Goal: Check status: Check status

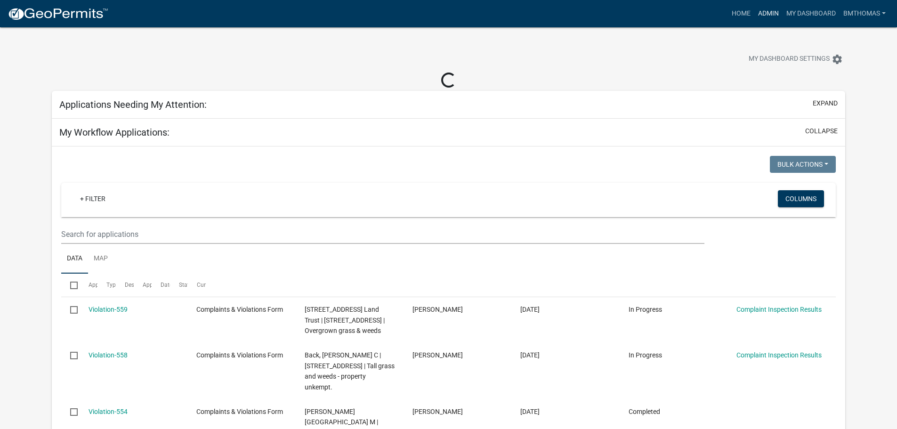
click at [766, 12] on link "Admin" at bounding box center [768, 14] width 28 height 18
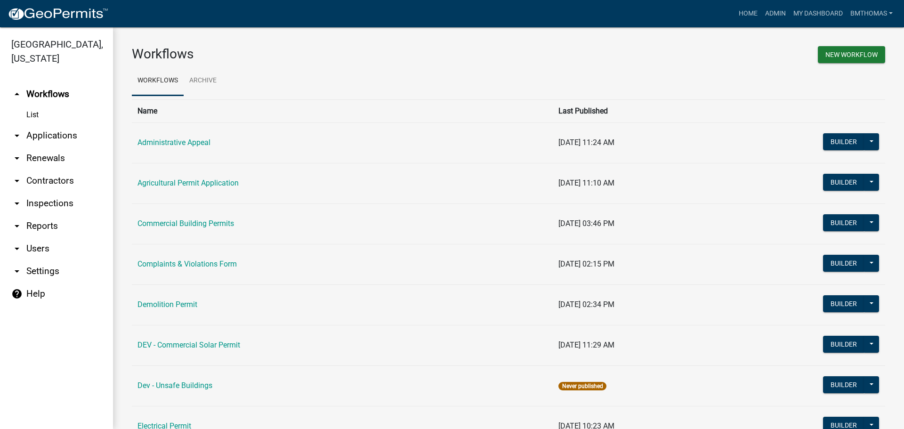
drag, startPoint x: 38, startPoint y: 122, endPoint x: 35, endPoint y: 128, distance: 6.7
click at [38, 124] on link "arrow_drop_down Applications" at bounding box center [56, 135] width 113 height 23
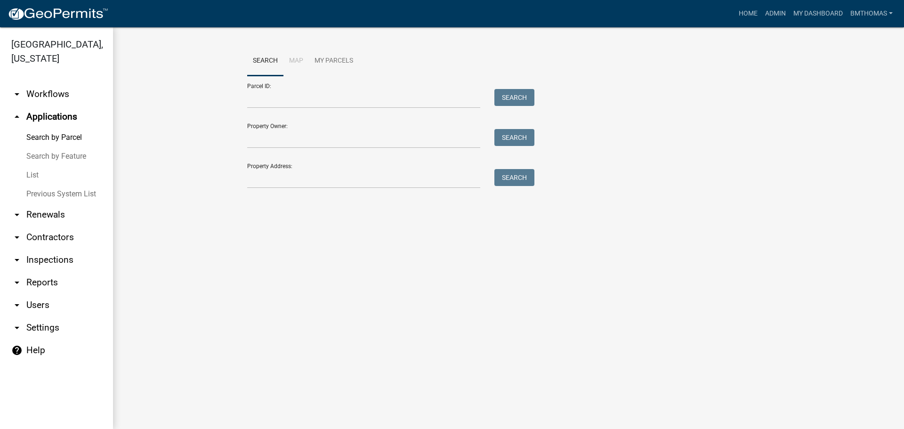
click at [39, 166] on link "List" at bounding box center [56, 175] width 113 height 19
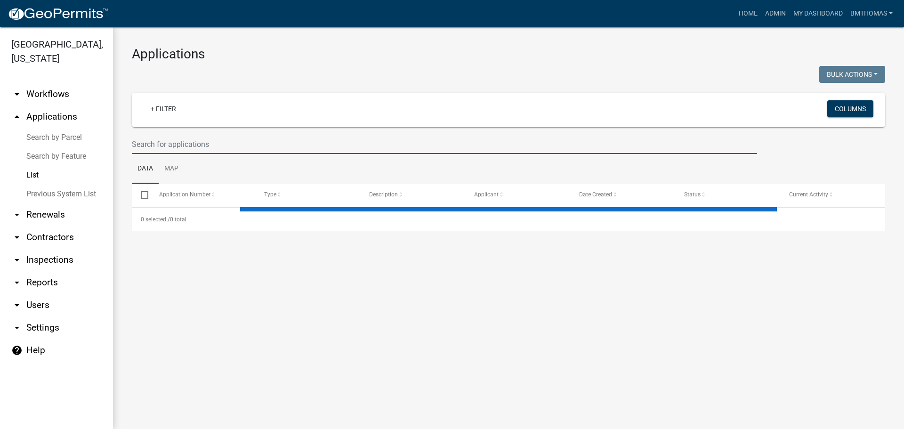
click at [167, 148] on input "text" at bounding box center [444, 144] width 625 height 19
select select "3: 100"
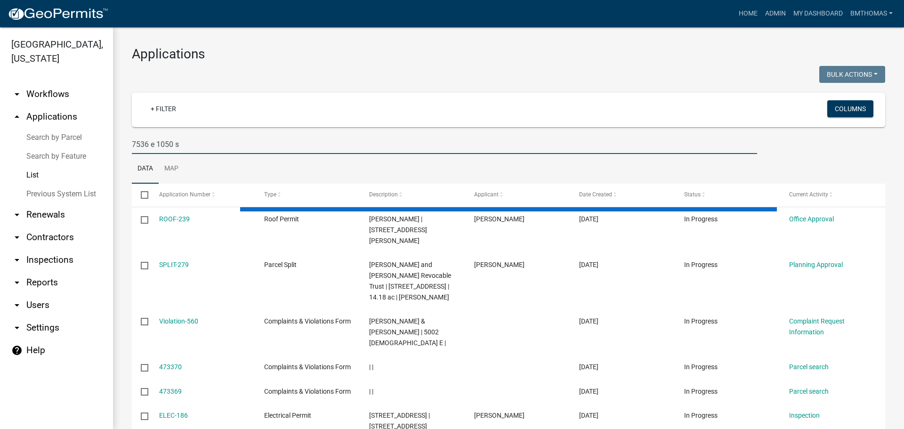
drag, startPoint x: 187, startPoint y: 145, endPoint x: 128, endPoint y: 144, distance: 59.8
click at [128, 144] on div "7536 e 1050 s" at bounding box center [444, 144] width 639 height 19
type input "7536 e 1050 s"
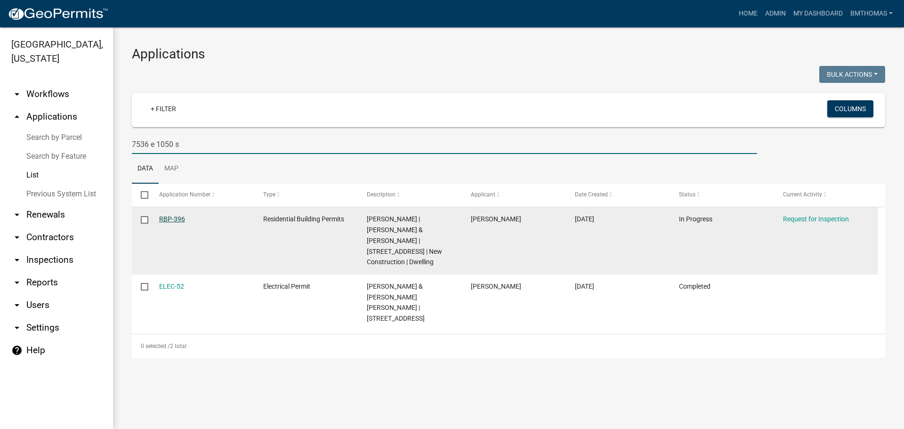
click at [169, 217] on link "RBP-396" at bounding box center [172, 219] width 26 height 8
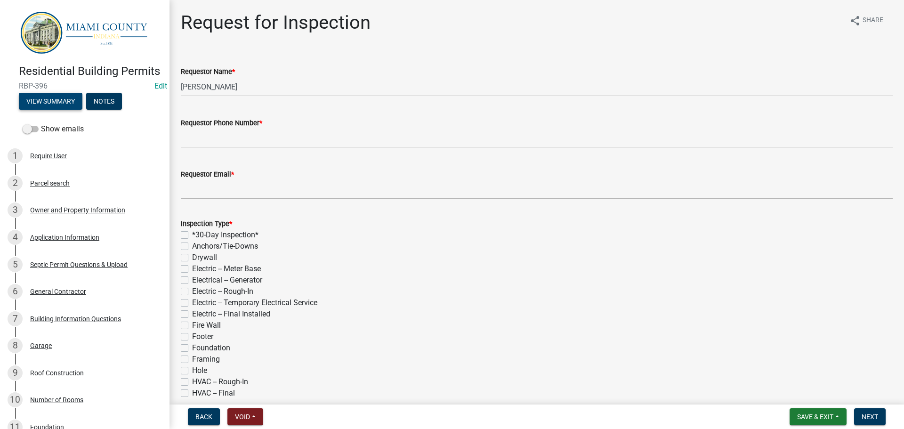
click at [73, 110] on button "View Summary" at bounding box center [51, 101] width 64 height 17
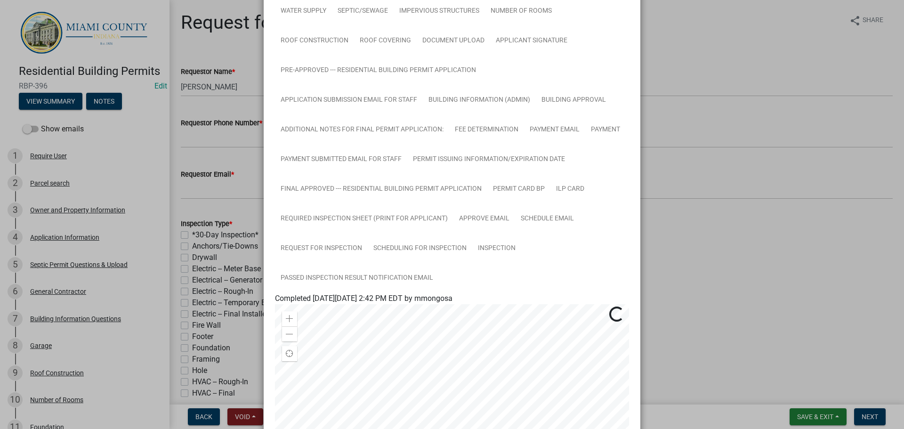
scroll to position [188, 0]
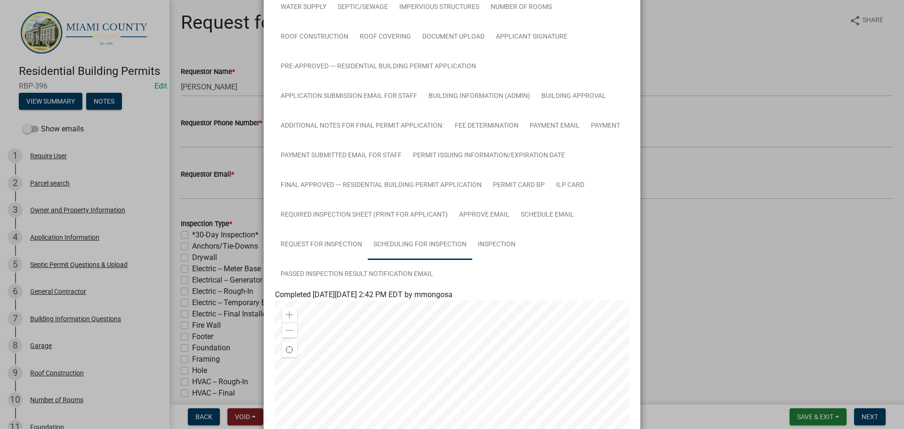
click at [420, 241] on link "Scheduling for Inspection" at bounding box center [420, 245] width 105 height 30
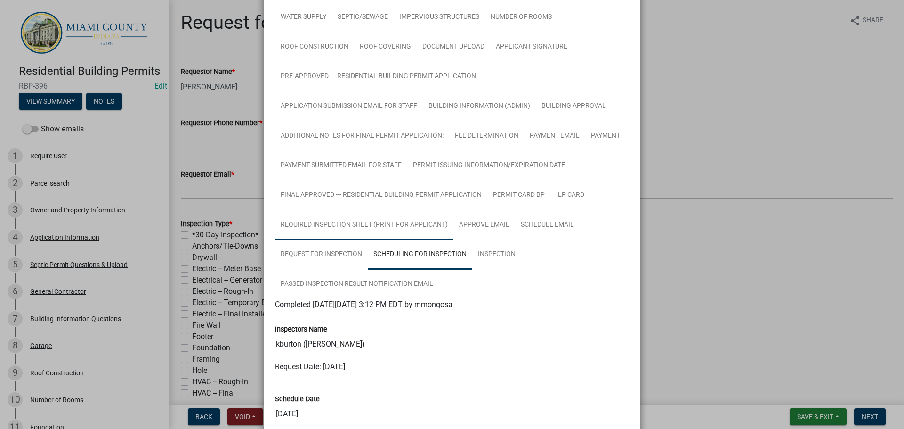
scroll to position [161, 0]
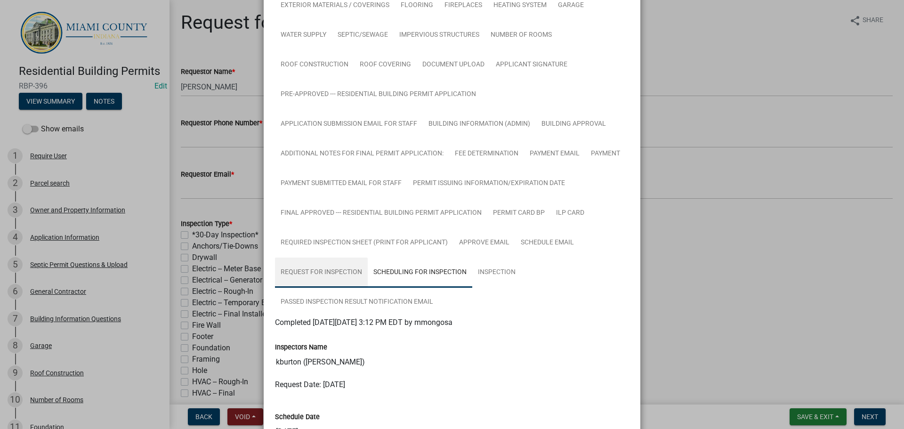
click at [342, 278] on link "Request for Inspection" at bounding box center [321, 273] width 93 height 30
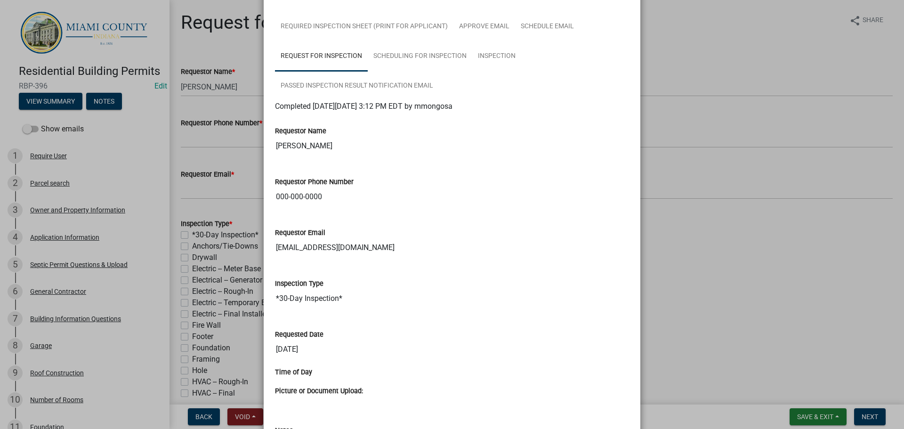
scroll to position [349, 0]
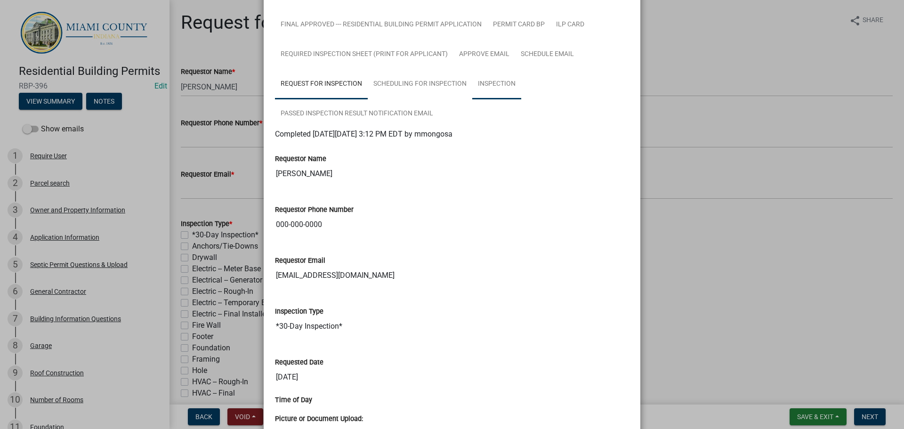
click at [500, 90] on link "Inspection" at bounding box center [496, 84] width 49 height 30
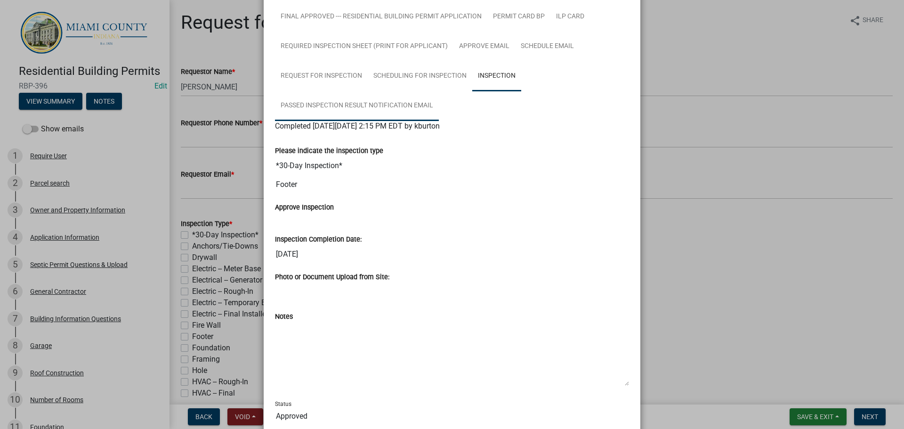
scroll to position [243, 0]
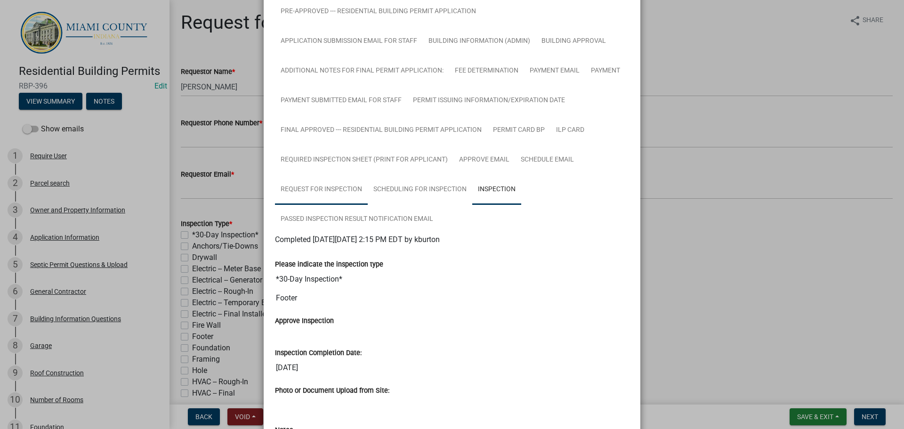
click at [313, 188] on link "Request for Inspection" at bounding box center [321, 190] width 93 height 30
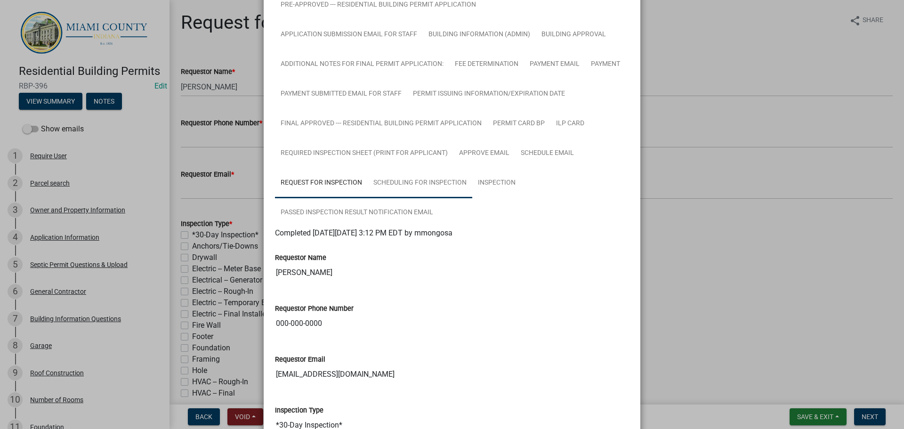
scroll to position [176, 0]
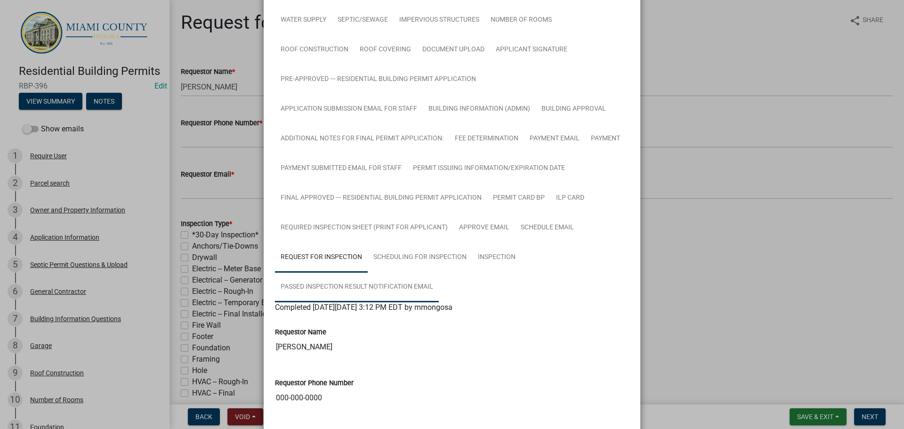
click at [376, 295] on link "Passed Inspection Result Notification Email" at bounding box center [357, 287] width 164 height 30
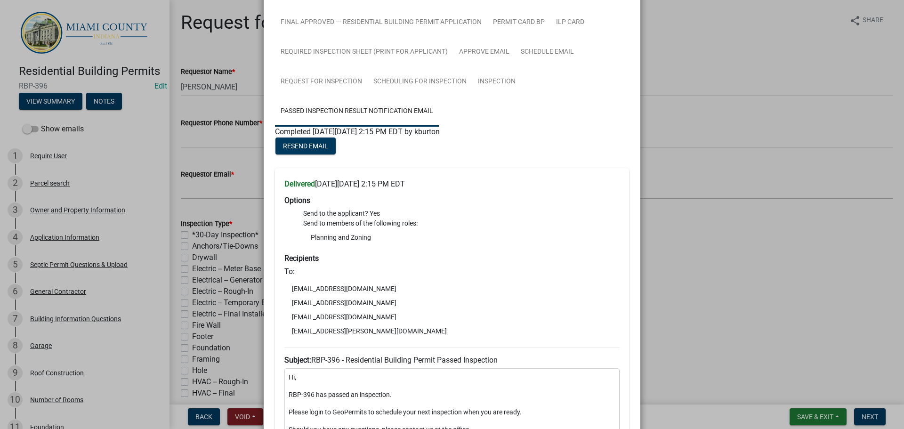
scroll to position [335, 0]
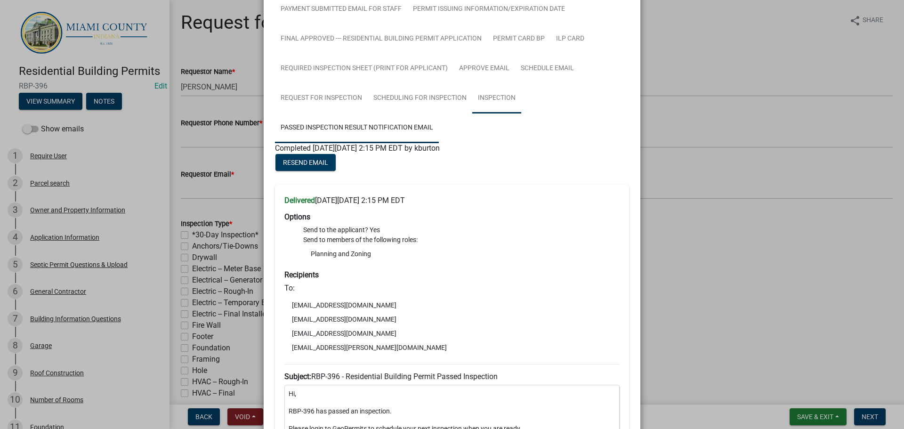
click at [504, 102] on link "Inspection" at bounding box center [496, 98] width 49 height 30
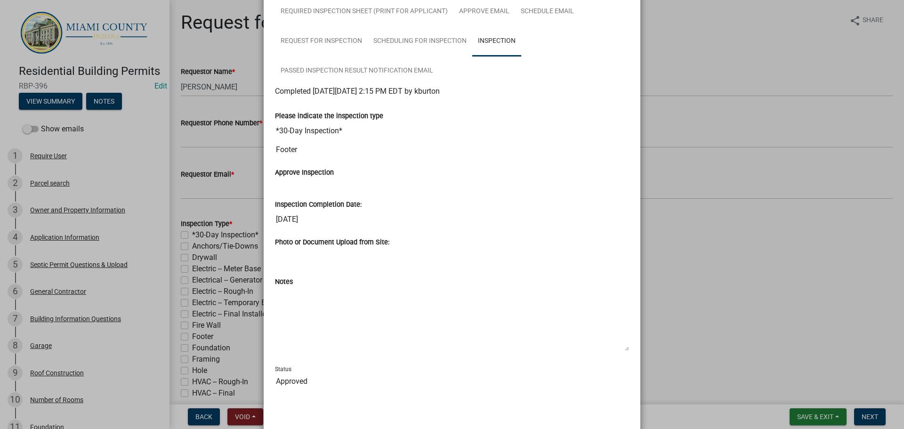
scroll to position [432, 0]
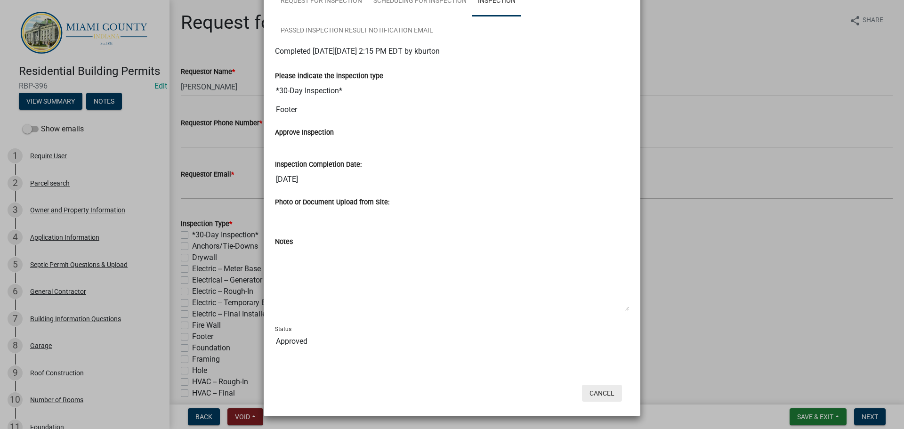
click at [600, 396] on button "Cancel" at bounding box center [602, 393] width 40 height 17
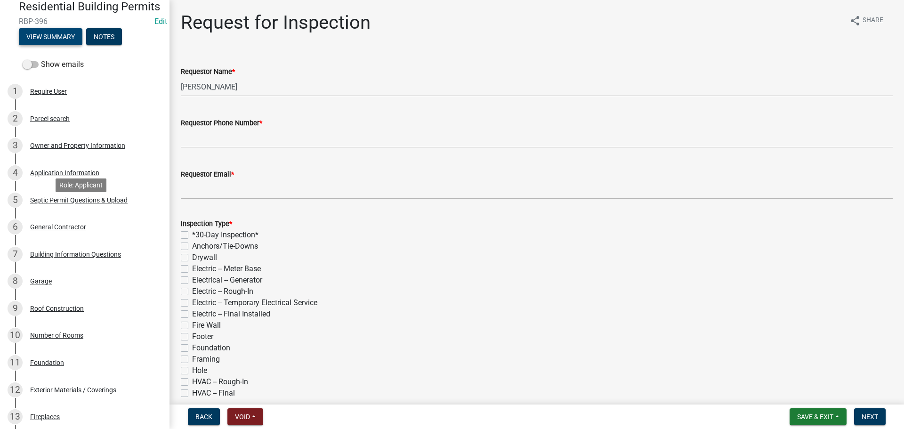
scroll to position [0, 0]
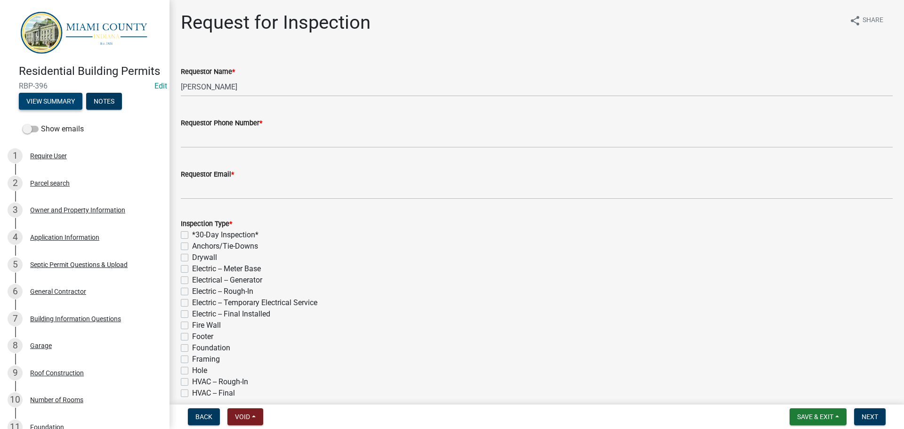
click at [49, 110] on button "View Summary" at bounding box center [51, 101] width 64 height 17
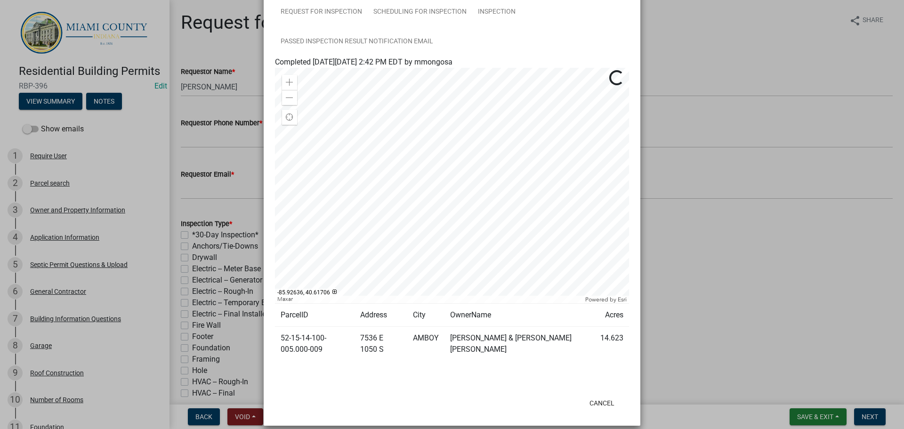
scroll to position [424, 0]
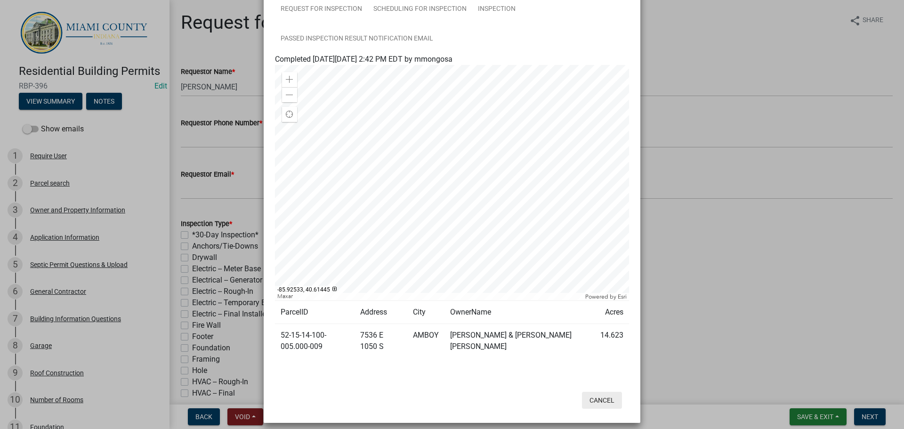
click at [592, 403] on button "Cancel" at bounding box center [602, 400] width 40 height 17
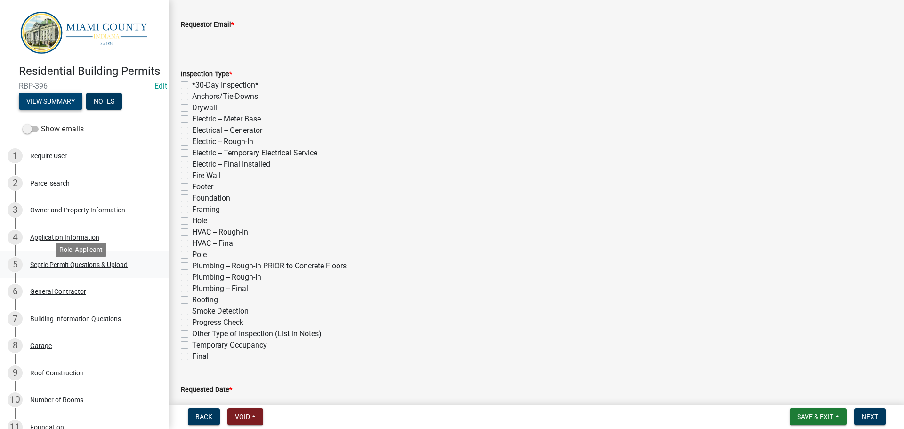
scroll to position [188, 0]
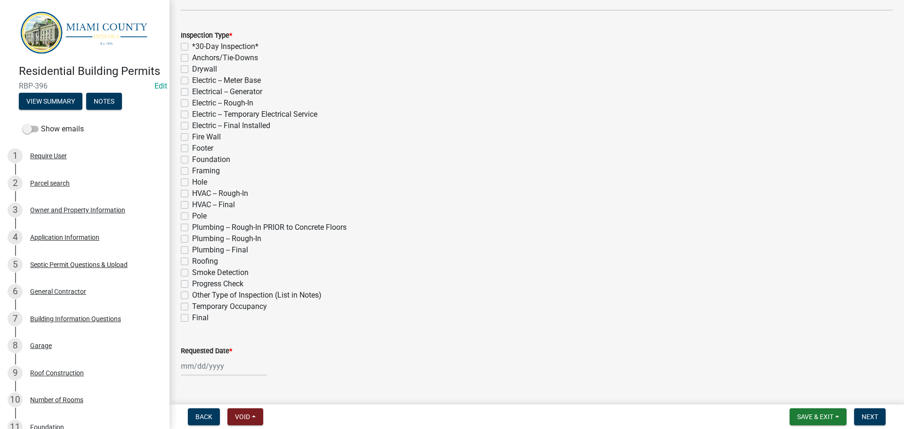
click at [58, 113] on div "Residential Building Permits RBP-396 Edit View Summary Notes" at bounding box center [85, 85] width 154 height 56
click at [58, 110] on button "View Summary" at bounding box center [51, 101] width 64 height 17
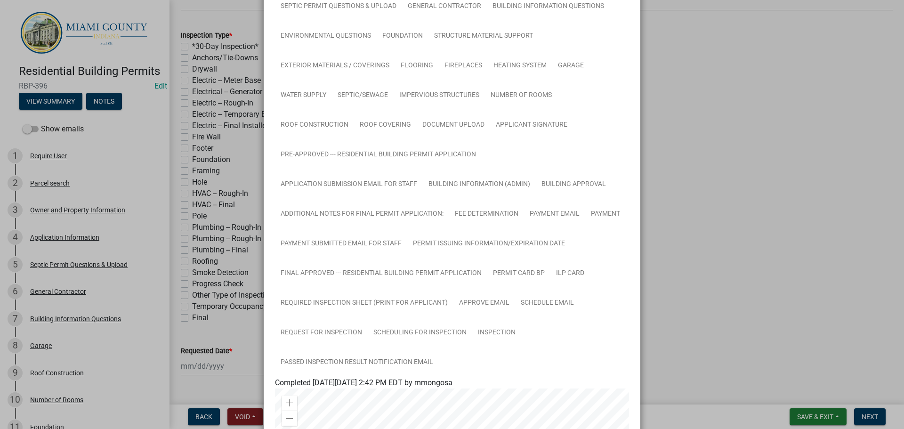
scroll to position [235, 0]
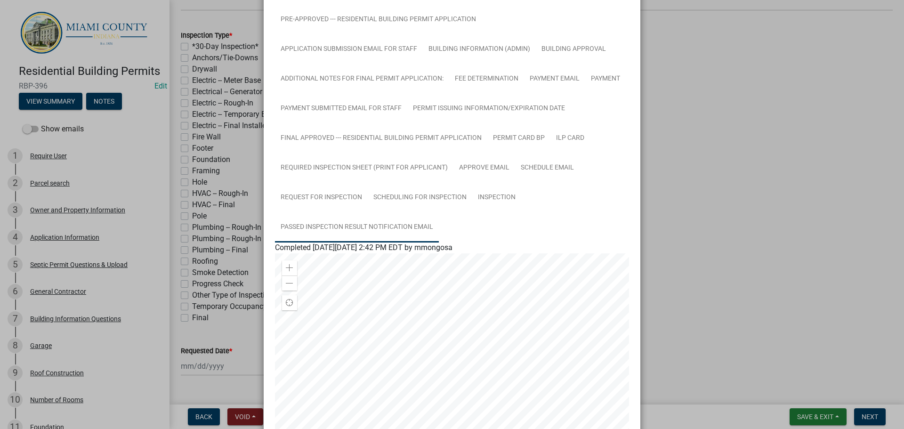
click at [418, 231] on link "Passed Inspection Result Notification Email" at bounding box center [357, 227] width 164 height 30
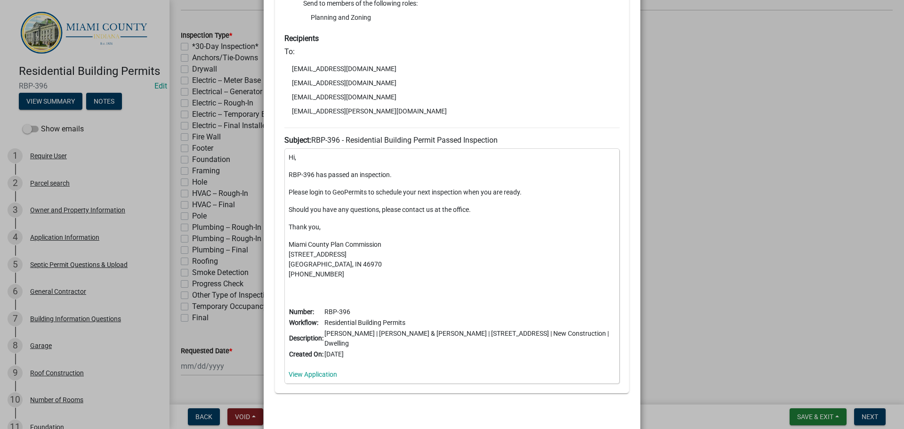
scroll to position [612, 0]
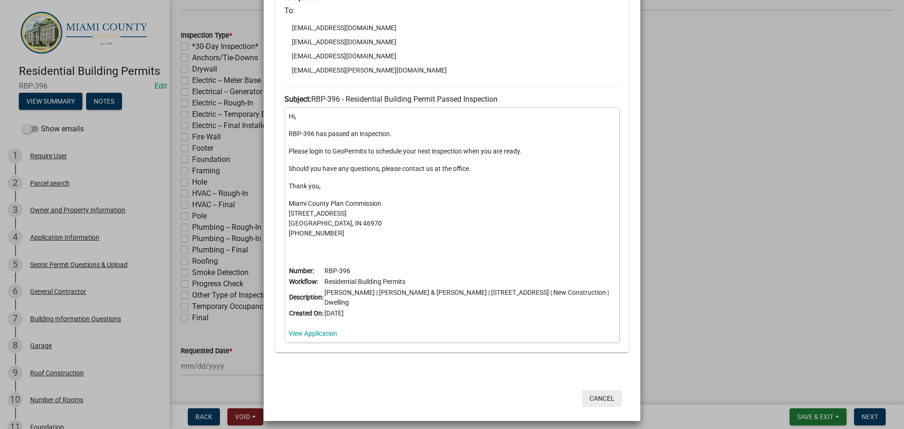
drag, startPoint x: 596, startPoint y: 399, endPoint x: 469, endPoint y: 361, distance: 133.2
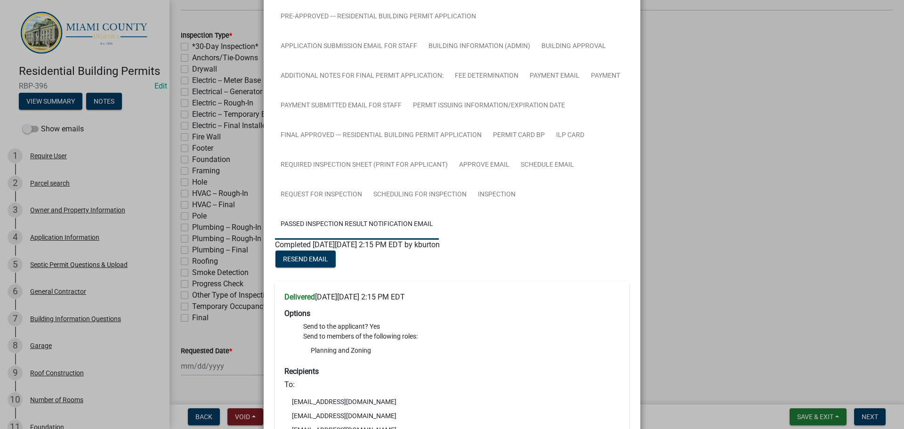
scroll to position [282, 0]
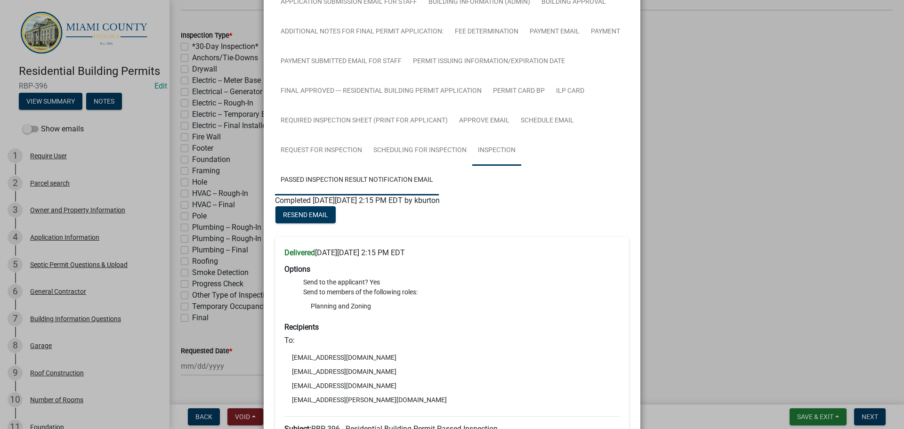
click at [491, 148] on link "Inspection" at bounding box center [496, 151] width 49 height 30
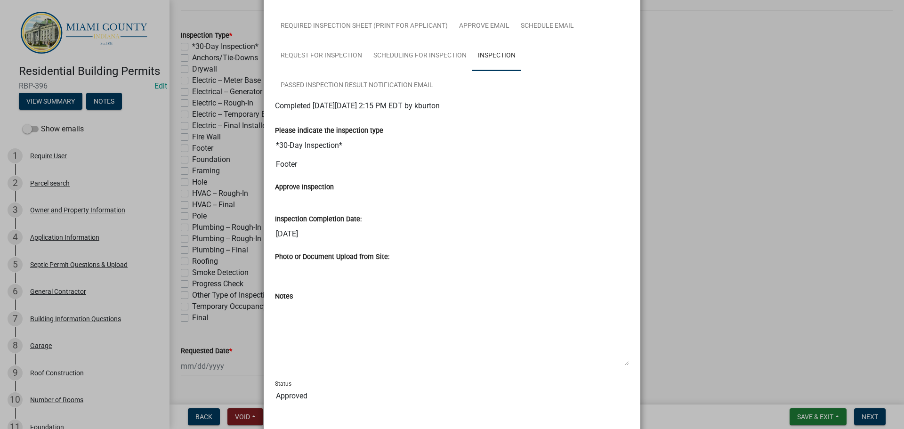
scroll to position [432, 0]
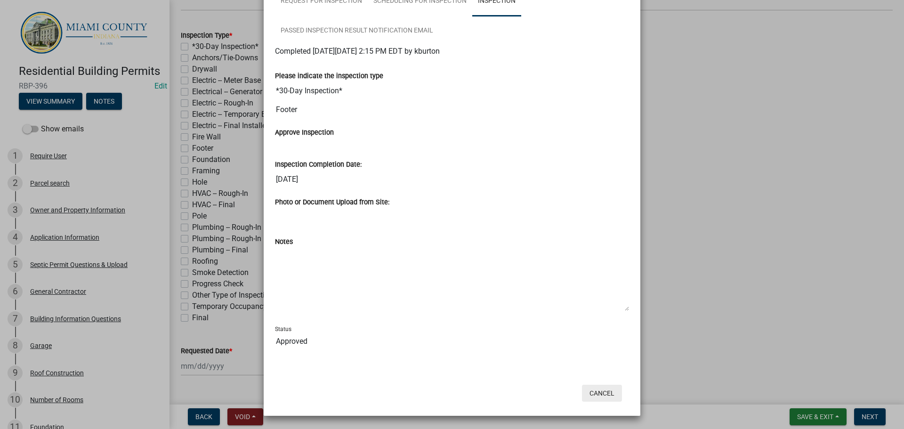
click at [601, 392] on button "Cancel" at bounding box center [602, 393] width 40 height 17
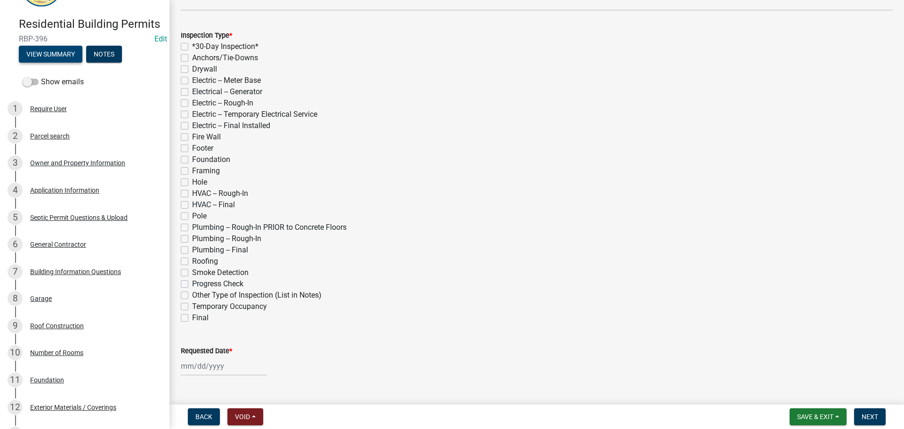
scroll to position [0, 0]
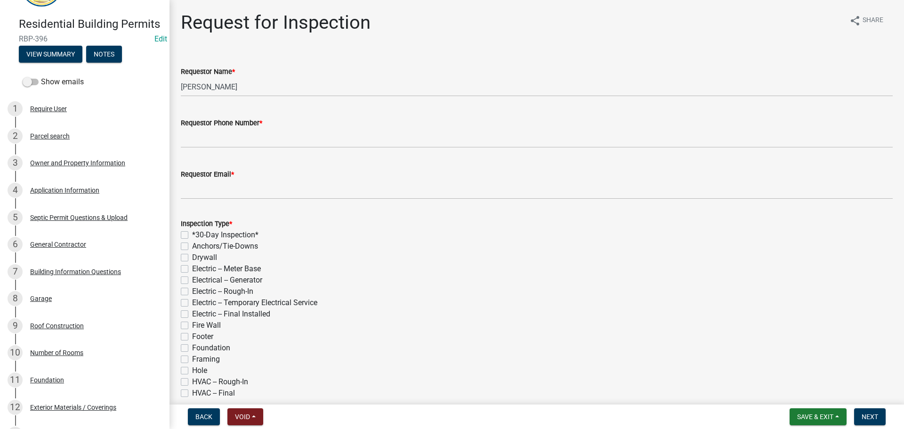
click at [786, 418] on form "Save & Exit Save Save & Exit Next" at bounding box center [838, 416] width 104 height 17
click at [790, 419] on button "Save & Exit" at bounding box center [818, 416] width 57 height 17
click at [806, 396] on button "Save & Exit" at bounding box center [808, 392] width 75 height 23
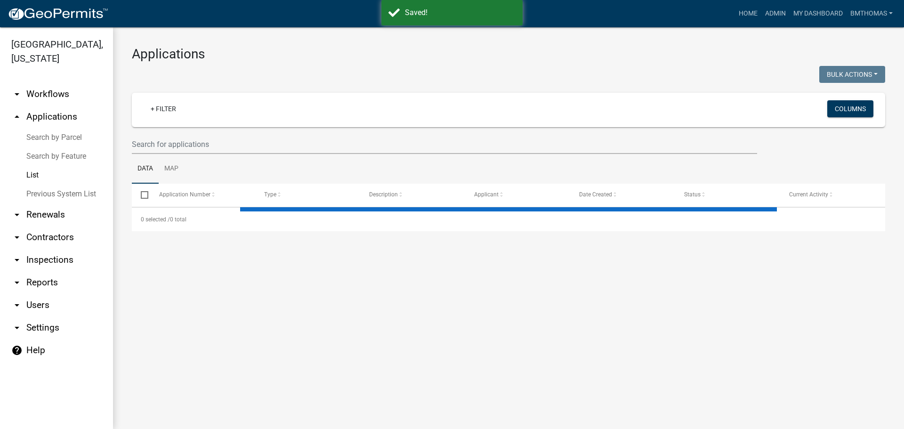
select select "3: 100"
